Goal: Navigation & Orientation: Find specific page/section

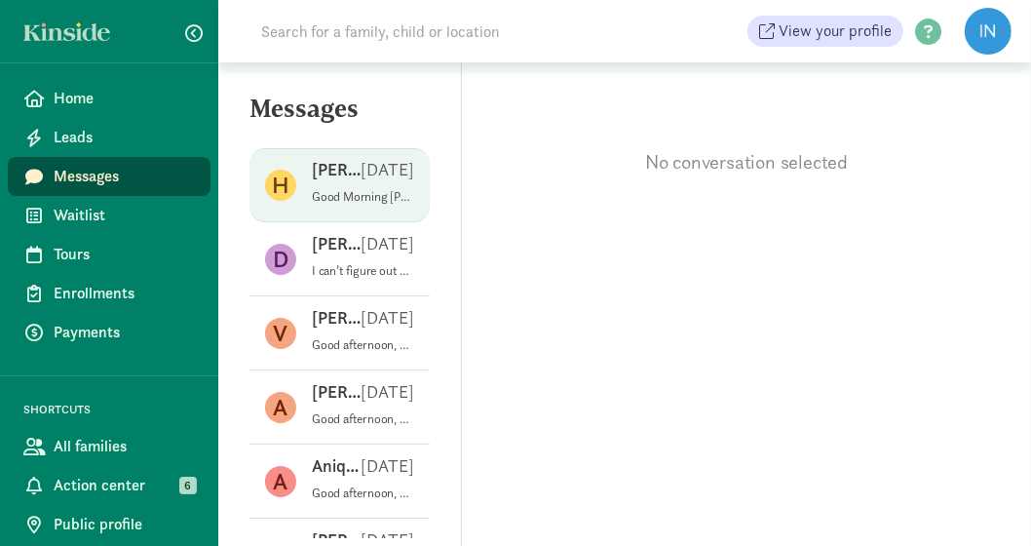
click at [340, 185] on div "Harold V Aug 19" at bounding box center [363, 173] width 102 height 31
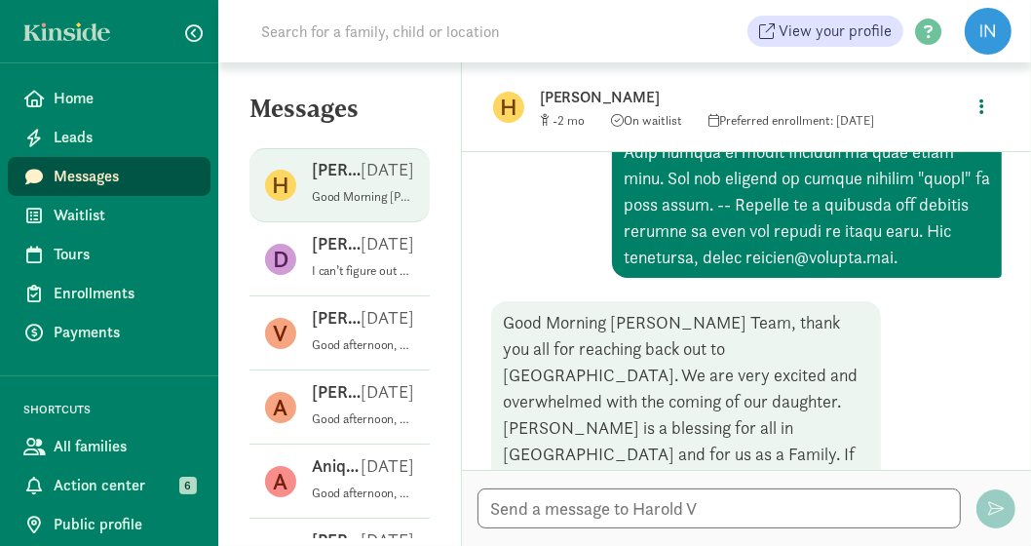
scroll to position [1490, 0]
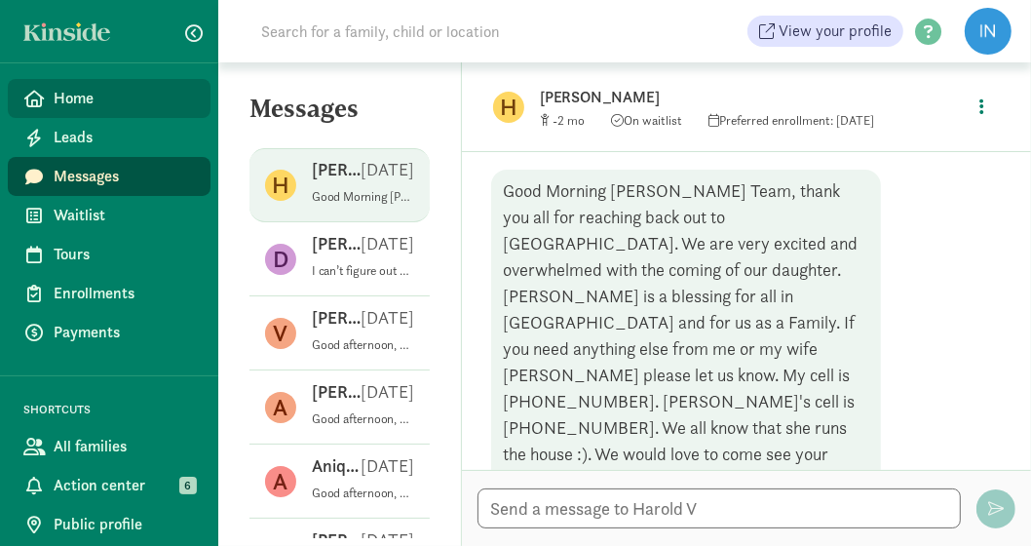
click at [102, 110] on link "Home" at bounding box center [109, 98] width 203 height 39
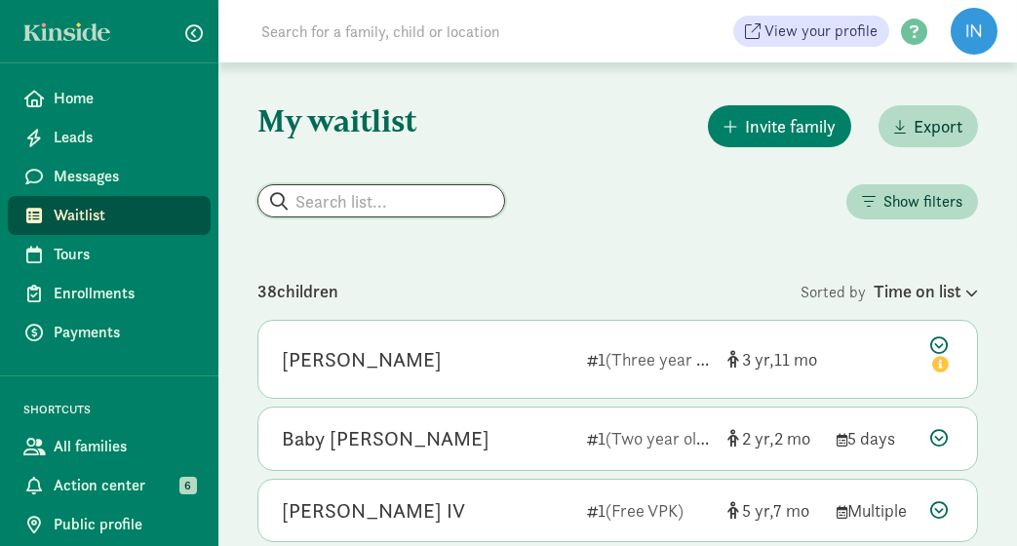
click at [338, 208] on input "search" at bounding box center [381, 200] width 246 height 31
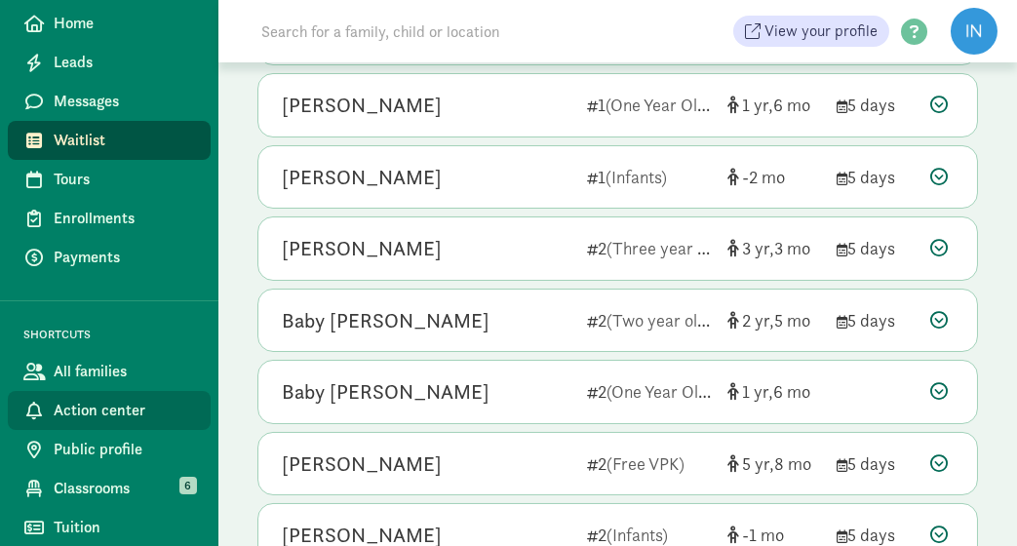
scroll to position [487, 0]
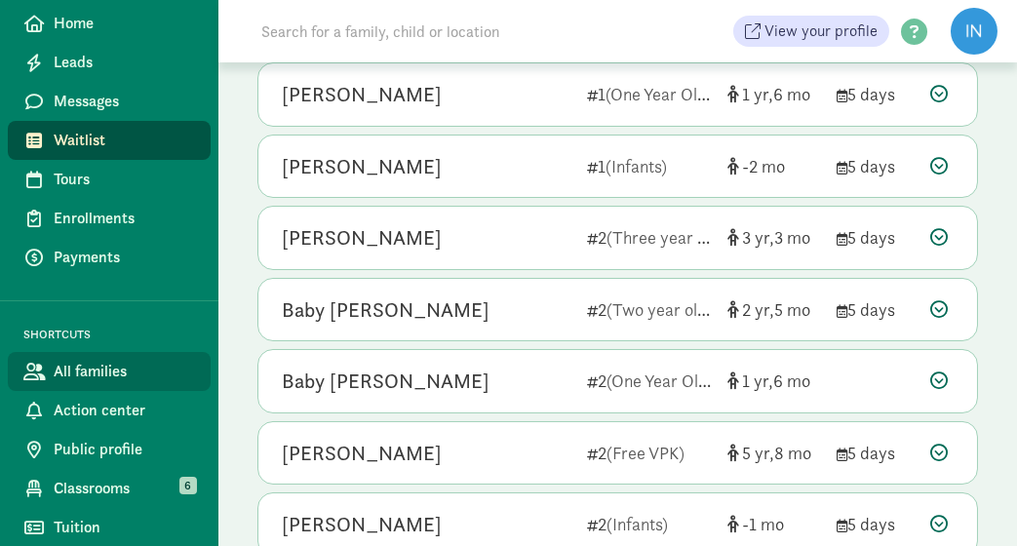
click at [98, 360] on span "All families" at bounding box center [124, 371] width 141 height 23
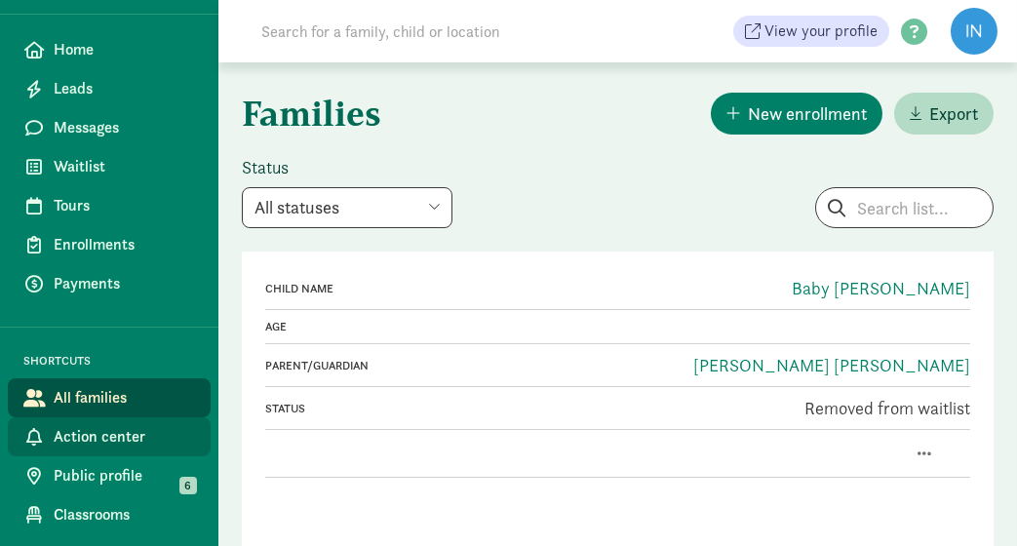
scroll to position [75, 0]
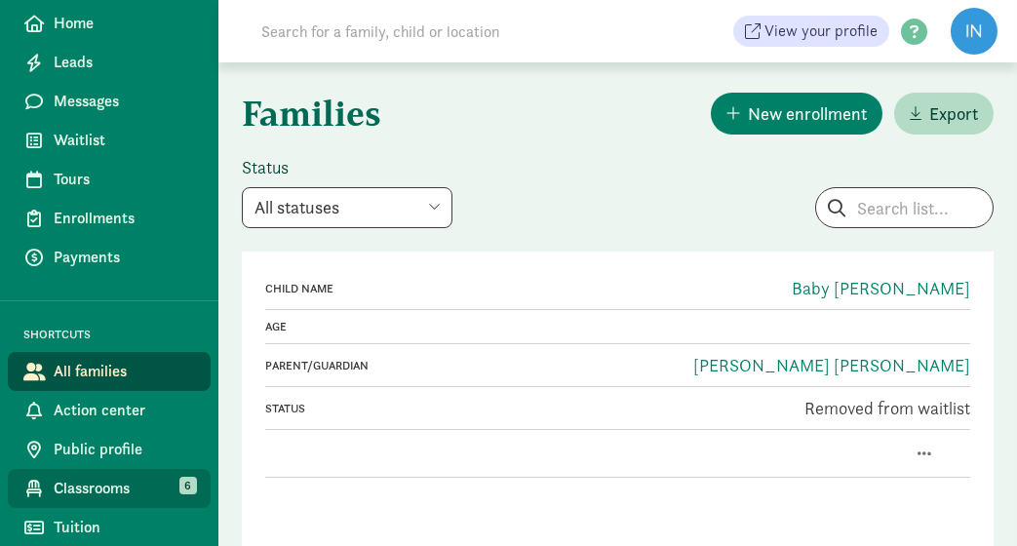
click at [50, 476] on link "Classrooms" at bounding box center [109, 488] width 203 height 39
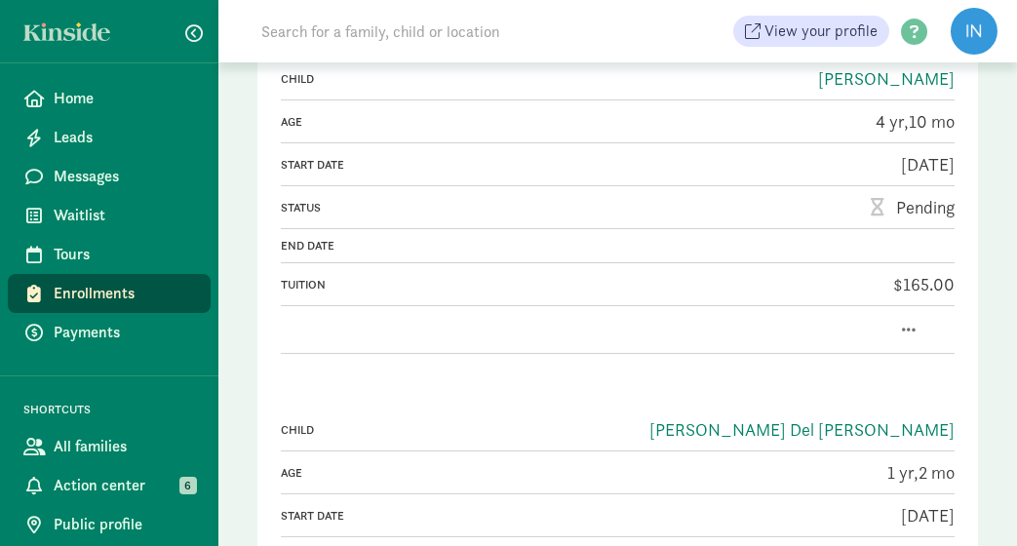
scroll to position [195, 0]
